Goal: Navigation & Orientation: Find specific page/section

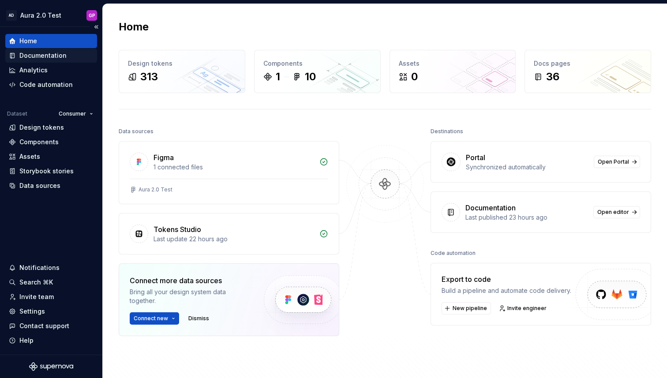
click at [31, 54] on div "Documentation" at bounding box center [42, 55] width 47 height 9
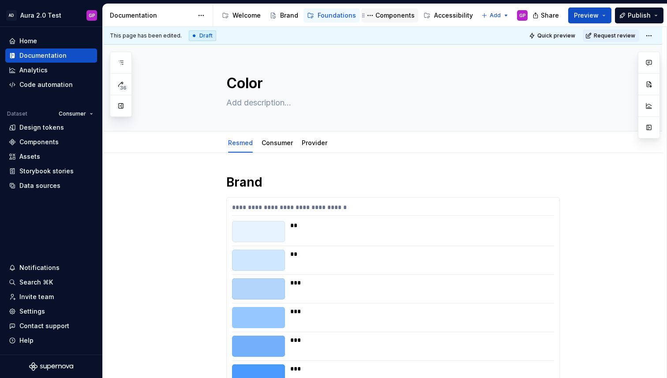
click at [380, 14] on div "Components" at bounding box center [395, 15] width 39 height 9
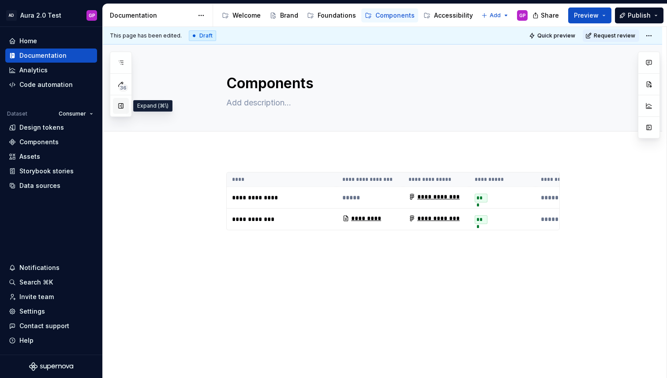
click at [121, 108] on button "button" at bounding box center [121, 106] width 16 height 16
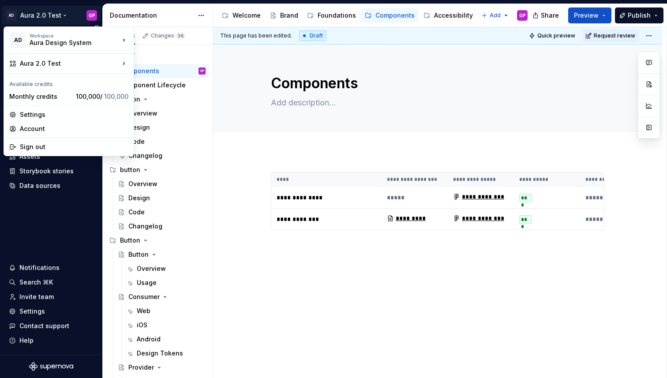
click at [53, 13] on html "AD Aura 2.0 Test GP Home Documentation Analytics Code automation Dataset Consum…" at bounding box center [333, 189] width 667 height 378
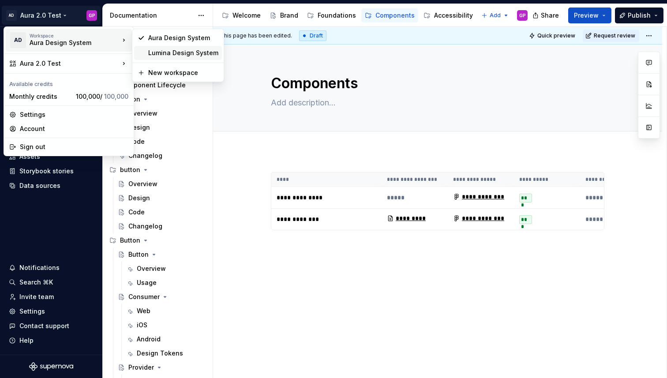
click at [159, 51] on div "Lumina Design System" at bounding box center [183, 53] width 70 height 9
type textarea "*"
